Goal: Obtain resource: Download file/media

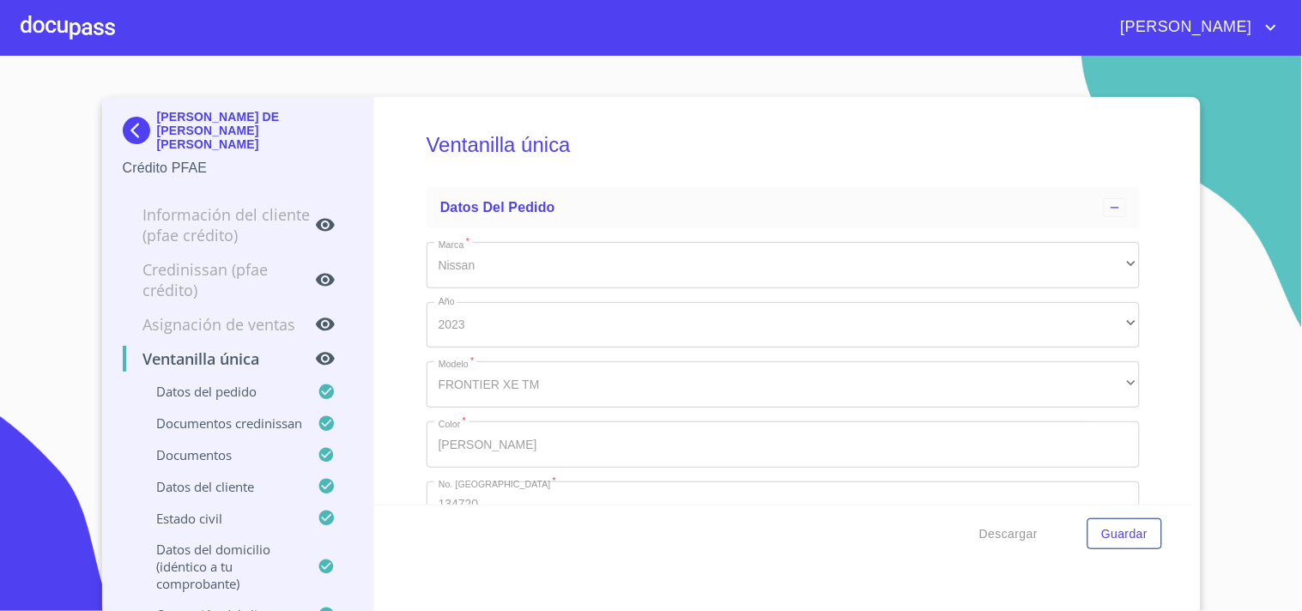
click at [101, 27] on div at bounding box center [68, 27] width 94 height 55
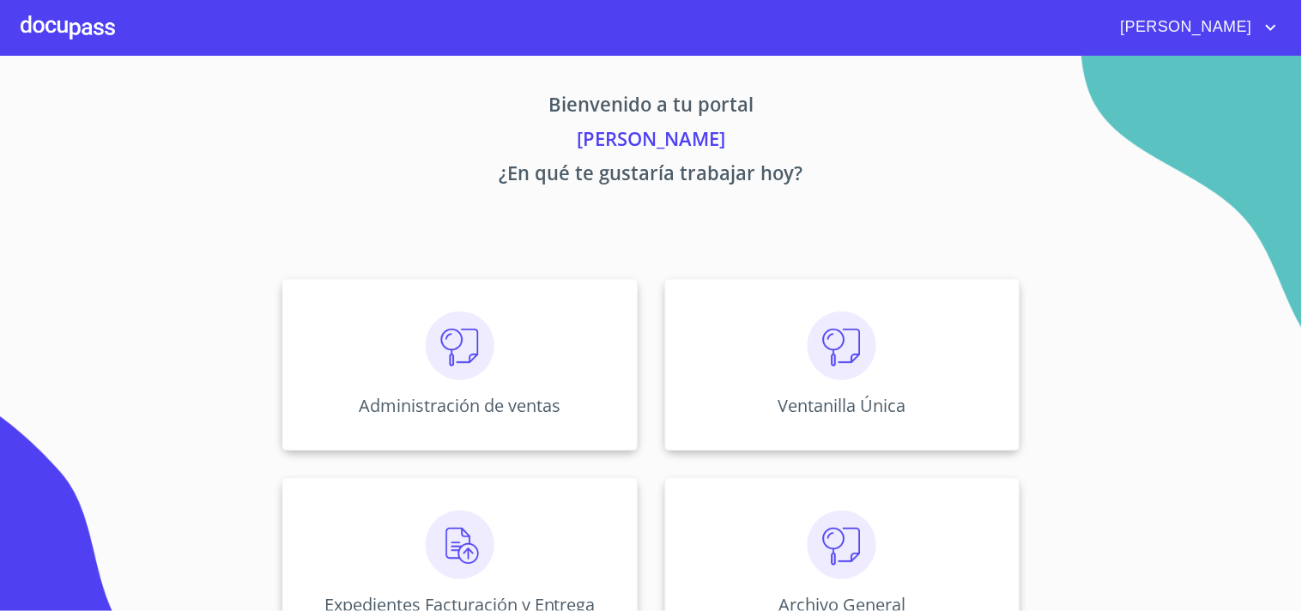
click at [1071, 452] on div "Administración de ventas Ventanilla Única Expedientes Facturación y Entrega Arc…" at bounding box center [651, 464] width 1065 height 398
click at [874, 357] on div "Ventanilla Única" at bounding box center [842, 365] width 355 height 172
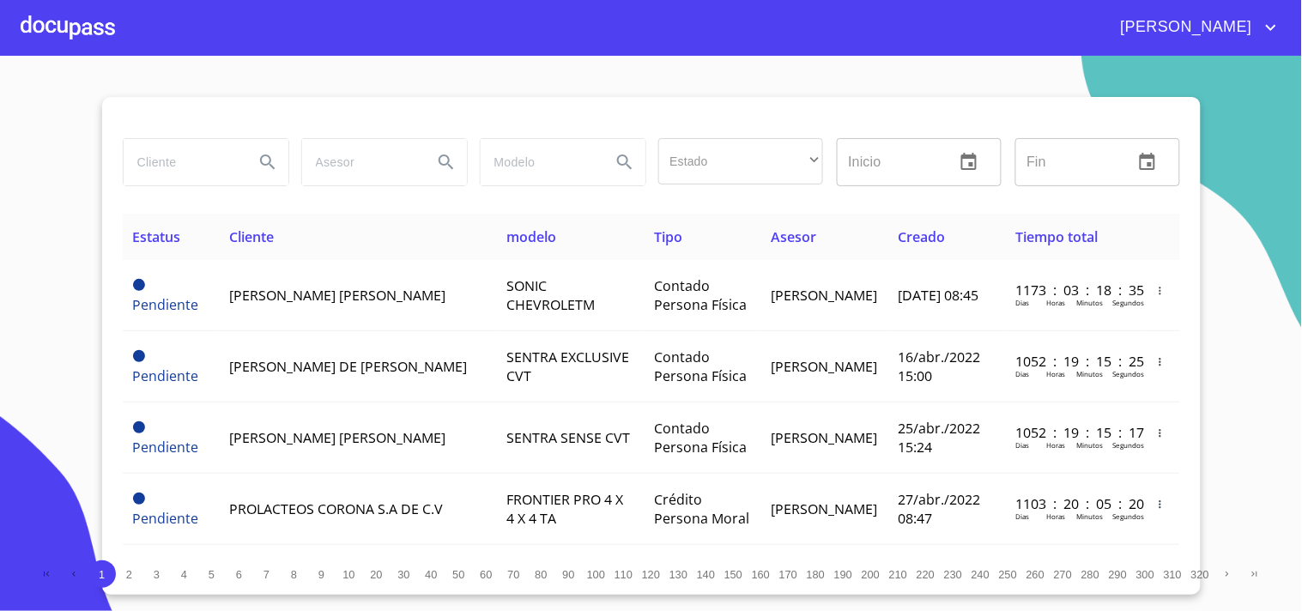
click at [164, 200] on div "Estado ​ ​ Inicio ​ Fin ​" at bounding box center [652, 172] width 1058 height 82
click at [185, 149] on input "search" at bounding box center [182, 162] width 117 height 46
type input "MERCEDES"
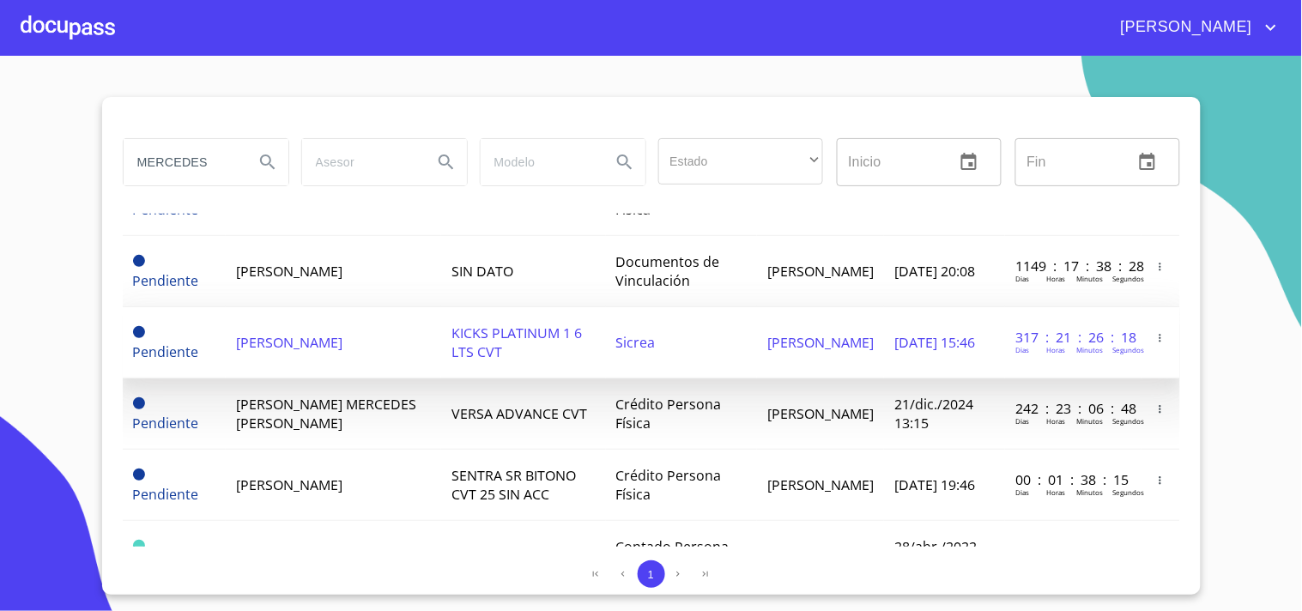
scroll to position [191, 0]
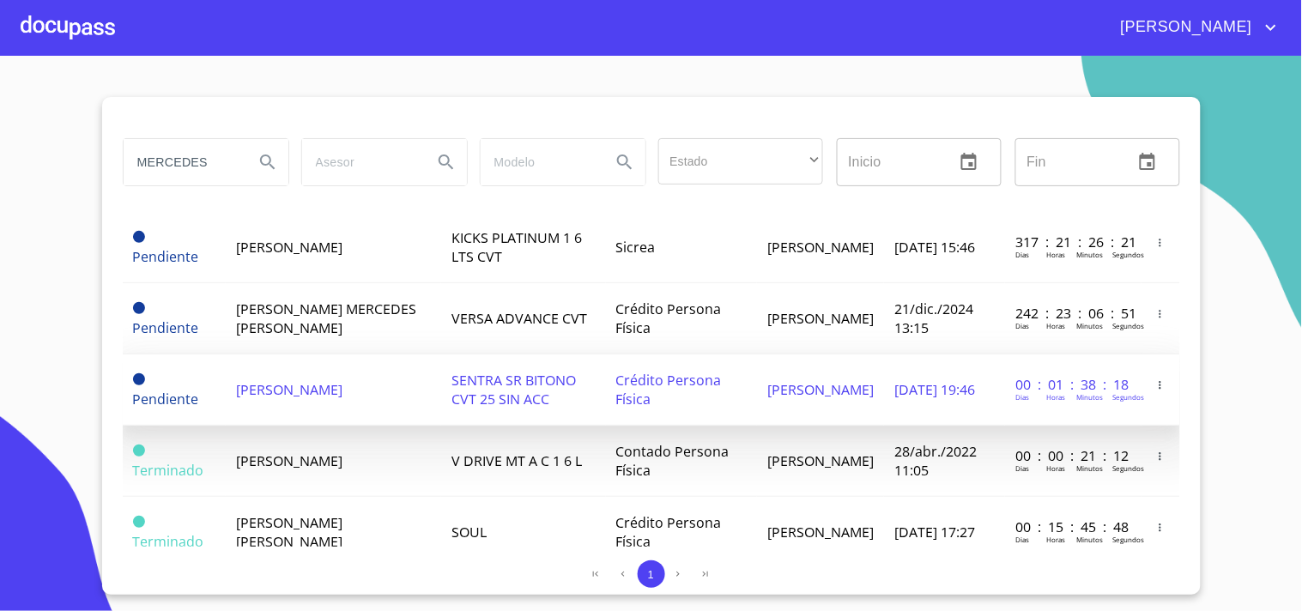
click at [399, 404] on td "[PERSON_NAME]" at bounding box center [333, 390] width 215 height 71
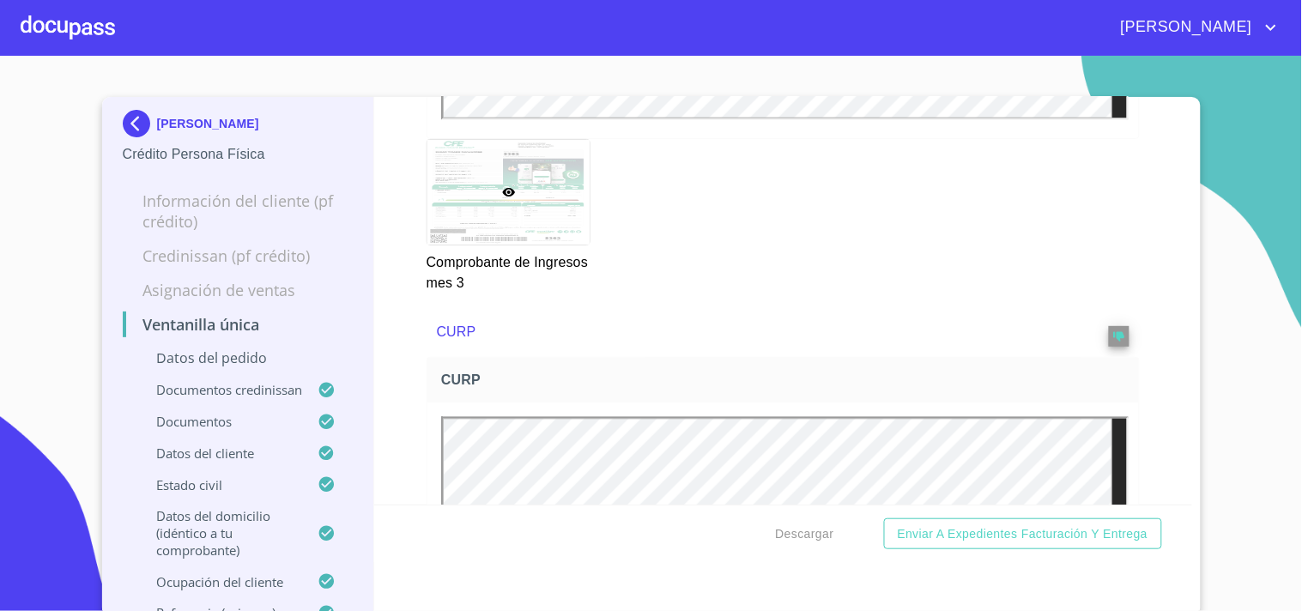
scroll to position [4006, 0]
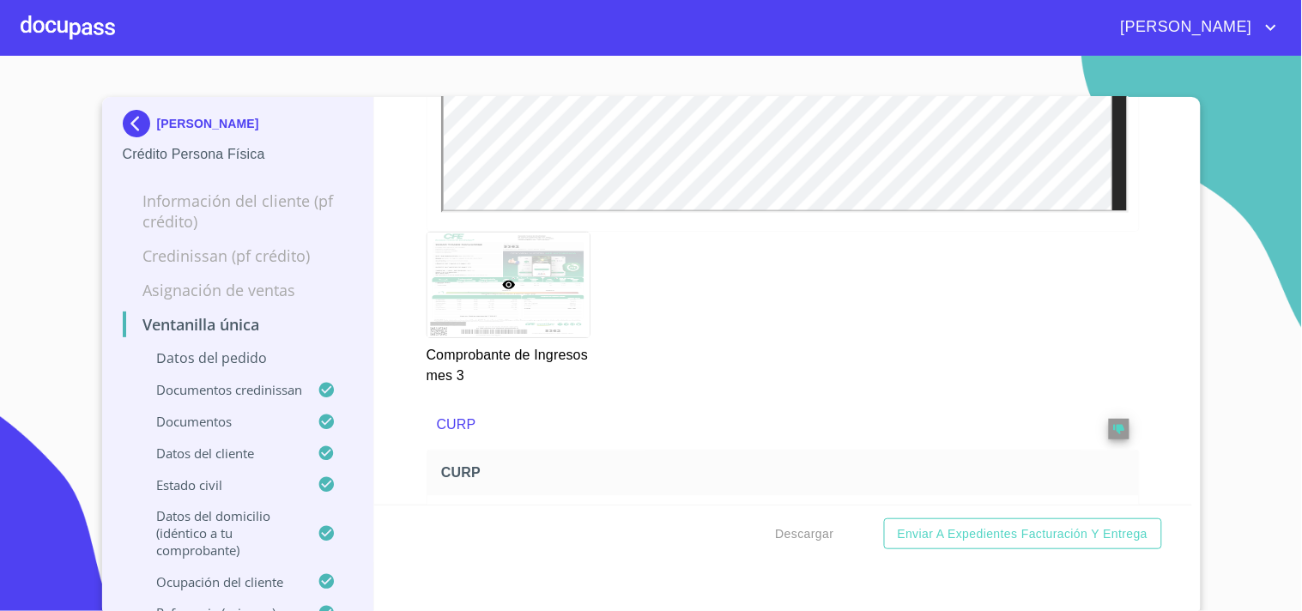
click at [827, 543] on span "Descargar" at bounding box center [805, 534] width 58 height 21
